Goal: Information Seeking & Learning: Learn about a topic

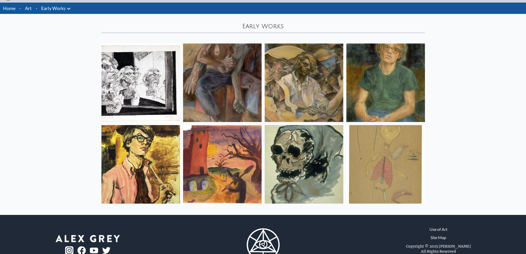
scroll to position [7, 0]
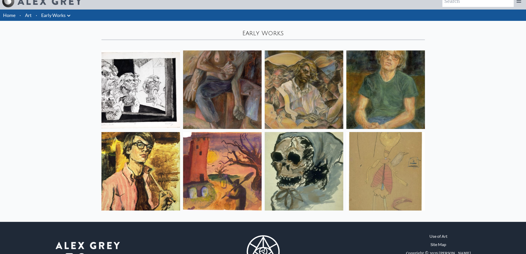
click at [377, 172] on img at bounding box center [385, 171] width 78 height 78
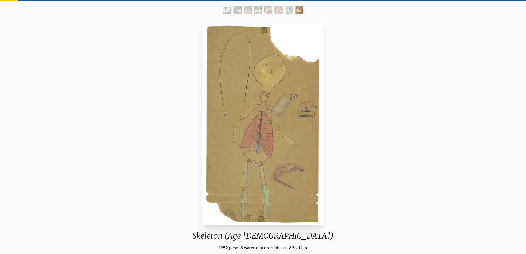
scroll to position [29, 0]
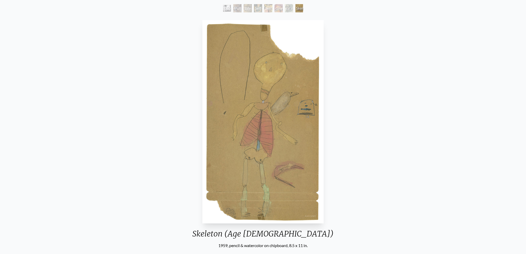
click at [196, 20] on div "Skeleton (Age [DEMOGRAPHIC_DATA]) 1959, pencil & watercolor on chipboard, 8.5 x…" at bounding box center [263, 152] width 518 height 268
